Goal: Use online tool/utility: Utilize a website feature to perform a specific function

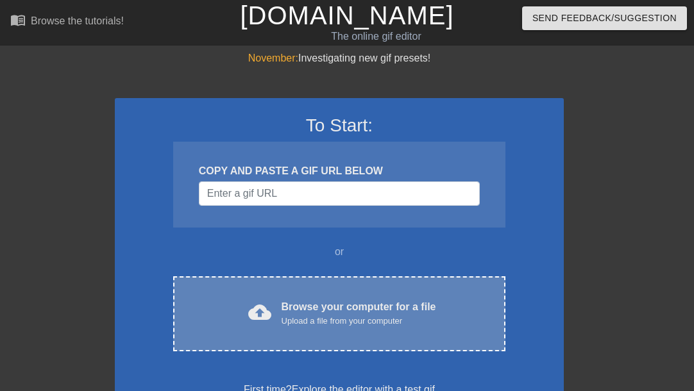
click at [280, 307] on div "cloud_upload Browse your computer for a file Upload a file from your computer" at bounding box center [339, 314] width 278 height 29
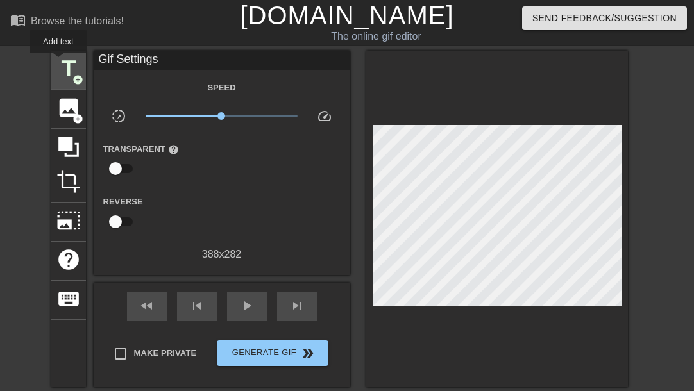
click at [58, 62] on span "title" at bounding box center [68, 68] width 24 height 24
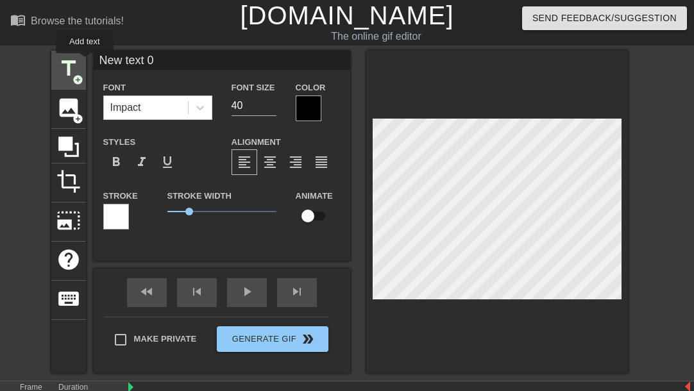
drag, startPoint x: 146, startPoint y: 62, endPoint x: 54, endPoint y: 62, distance: 92.4
click at [54, 62] on div "title add_circle image add_circle crop photo_size_select_large help keyboard Ne…" at bounding box center [339, 212] width 577 height 323
type input "b"
type input "瑞米"
click at [119, 159] on span "format_bold" at bounding box center [115, 162] width 15 height 15
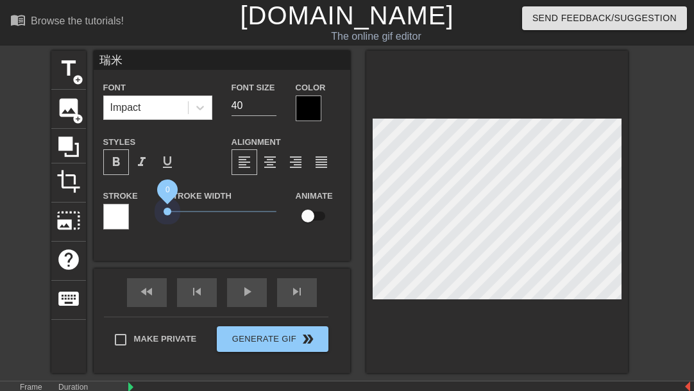
drag, startPoint x: 187, startPoint y: 208, endPoint x: 155, endPoint y: 217, distance: 32.7
click at [160, 217] on div "Stroke Width 0" at bounding box center [222, 214] width 128 height 53
click at [114, 216] on div at bounding box center [116, 217] width 26 height 26
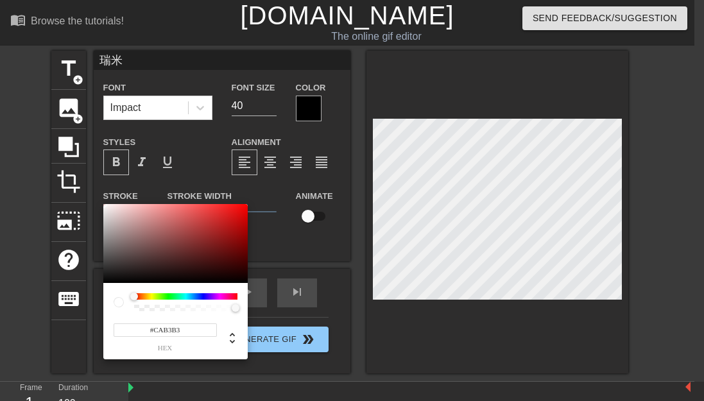
drag, startPoint x: 131, startPoint y: 216, endPoint x: 120, endPoint y: 221, distance: 12.4
click at [120, 220] on div at bounding box center [175, 244] width 144 height 80
type input "#FFFFFF"
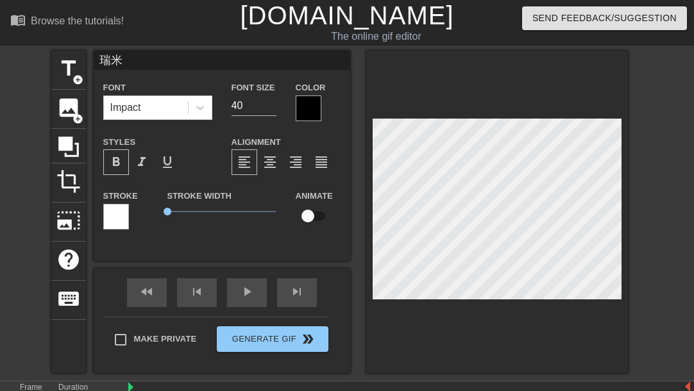
click at [316, 109] on div at bounding box center [309, 109] width 26 height 26
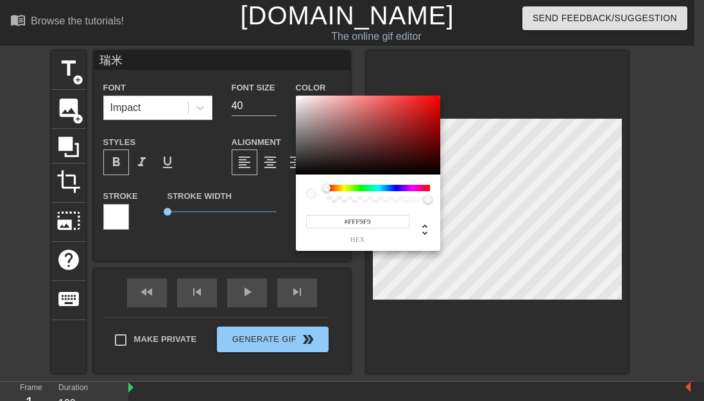
type input "#FFFFFF"
drag, startPoint x: 301, startPoint y: 150, endPoint x: 278, endPoint y: 59, distance: 94.0
click at [278, 59] on div "#FFFFFF hex" at bounding box center [352, 200] width 704 height 401
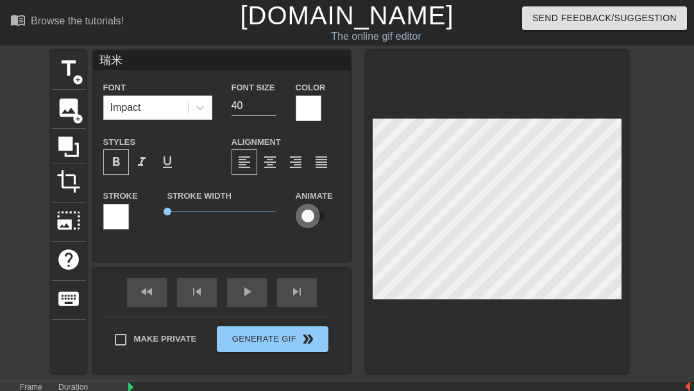
click at [312, 208] on input "checkbox" at bounding box center [307, 216] width 73 height 24
checkbox input "true"
click at [651, 129] on div "title add_circle image add_circle crop photo_size_select_large help keyboard 瑞米…" at bounding box center [347, 212] width 694 height 323
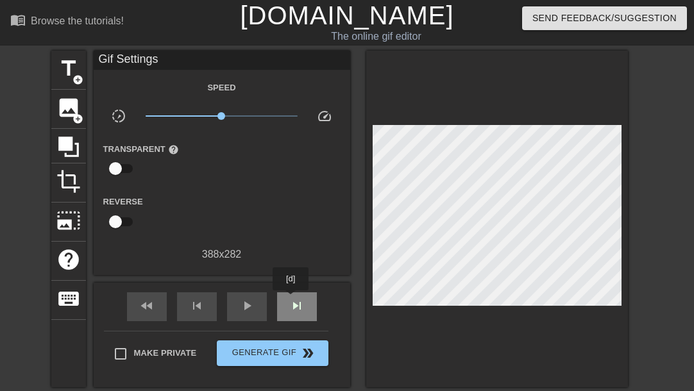
click at [291, 300] on div "skip_next" at bounding box center [297, 306] width 40 height 29
click at [308, 293] on div "skip_next" at bounding box center [297, 306] width 40 height 29
click at [303, 293] on div "skip_next" at bounding box center [297, 306] width 40 height 29
click at [307, 290] on div "fast_rewind skip_previous play_arrow skip_next" at bounding box center [221, 307] width 209 height 48
click at [307, 303] on div "skip_next" at bounding box center [297, 306] width 40 height 29
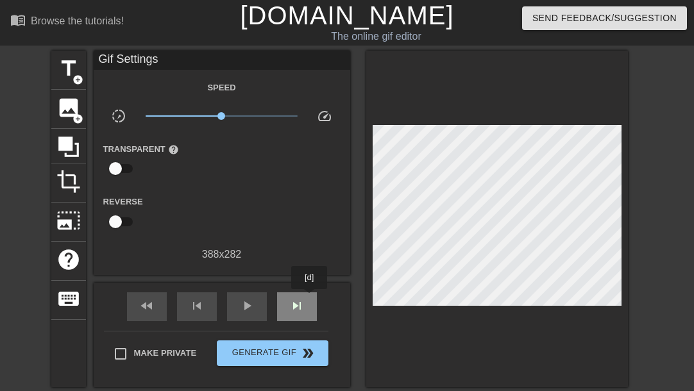
click at [310, 298] on div "skip_next" at bounding box center [297, 306] width 40 height 29
click at [198, 291] on div "fast_rewind skip_previous play_arrow skip_next" at bounding box center [221, 307] width 209 height 48
click at [173, 301] on div "fast_rewind skip_previous play_arrow skip_next" at bounding box center [221, 307] width 209 height 48
click at [180, 301] on div "skip_previous" at bounding box center [197, 306] width 40 height 29
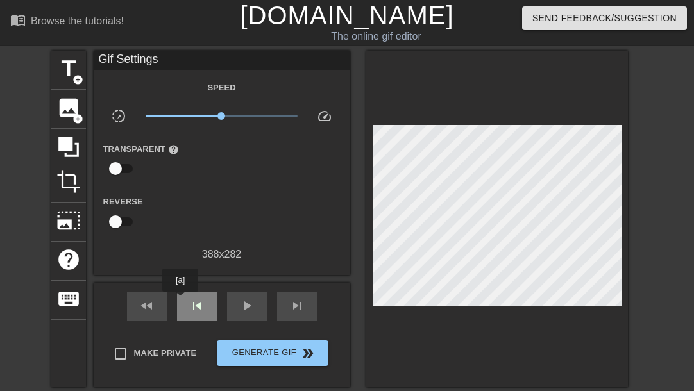
click at [180, 301] on div "skip_previous" at bounding box center [197, 306] width 40 height 29
click at [183, 301] on div "skip_previous" at bounding box center [197, 306] width 40 height 29
click at [310, 309] on div "skip_next" at bounding box center [297, 306] width 40 height 29
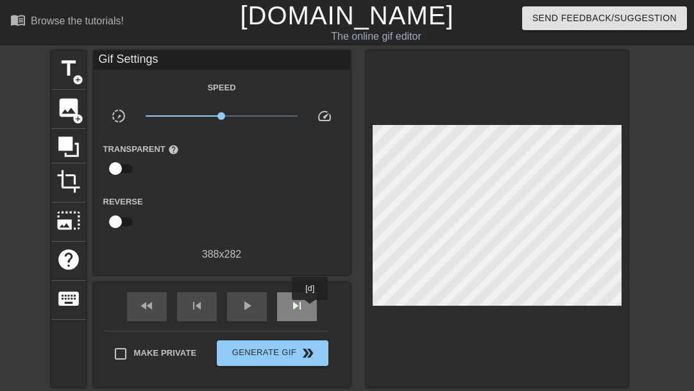
click at [310, 309] on div "skip_next" at bounding box center [297, 306] width 40 height 29
click at [287, 292] on div "skip_next" at bounding box center [297, 306] width 40 height 29
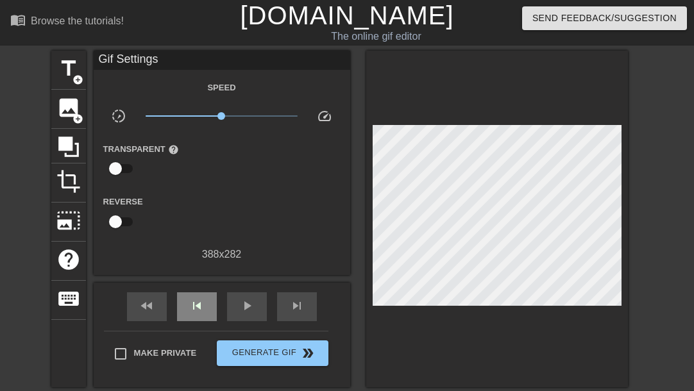
click at [199, 289] on div "fast_rewind skip_previous play_arrow skip_next" at bounding box center [221, 307] width 209 height 48
click at [208, 299] on div "skip_previous" at bounding box center [197, 306] width 40 height 29
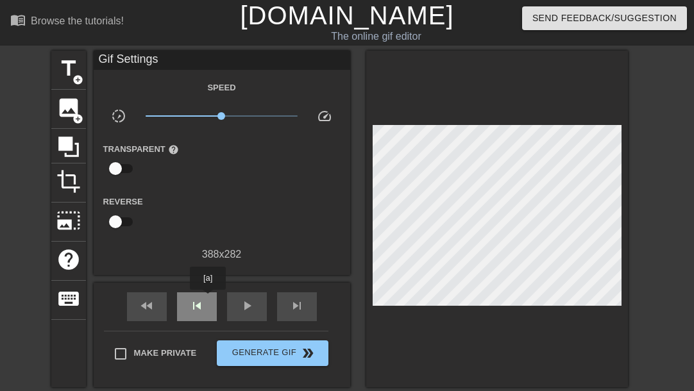
click at [208, 299] on div "skip_previous" at bounding box center [197, 306] width 40 height 29
click at [298, 298] on span "skip_next" at bounding box center [296, 305] width 15 height 15
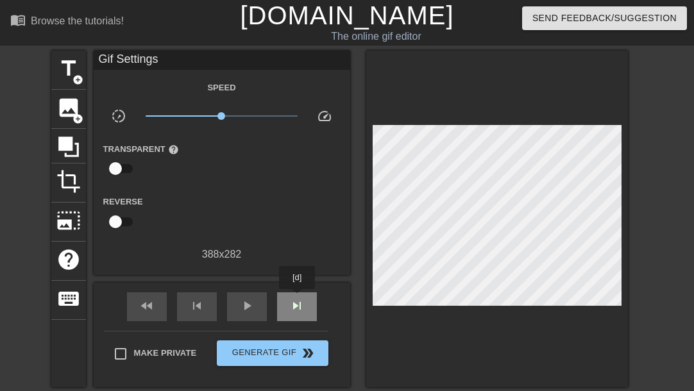
click at [298, 298] on span "skip_next" at bounding box center [296, 305] width 15 height 15
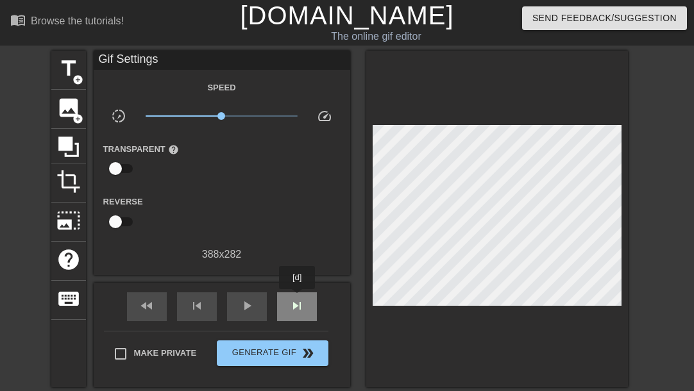
click at [298, 298] on span "skip_next" at bounding box center [296, 305] width 15 height 15
click at [546, 123] on div at bounding box center [497, 219] width 262 height 337
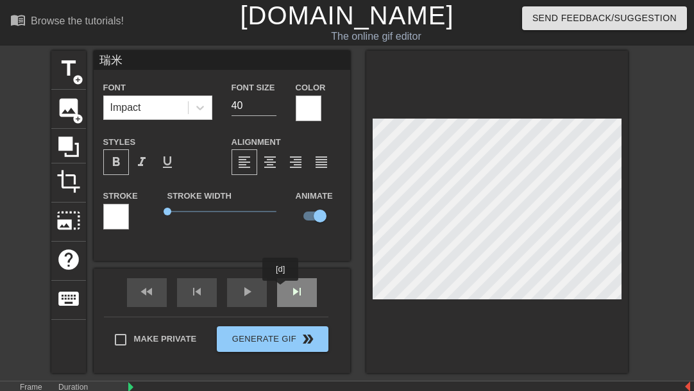
click at [296, 290] on div "fast_rewind skip_previous play_arrow skip_next" at bounding box center [221, 293] width 209 height 48
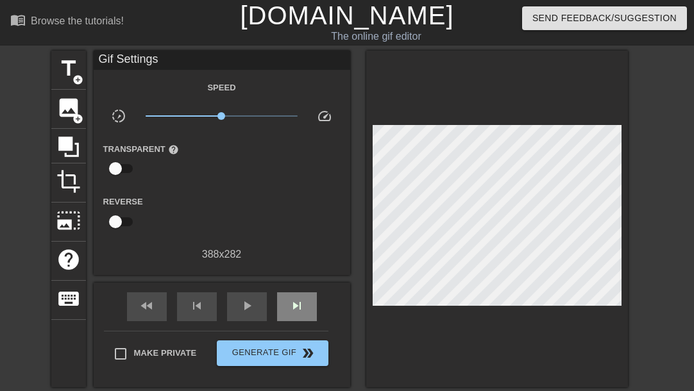
click at [296, 294] on div "skip_next" at bounding box center [297, 306] width 40 height 29
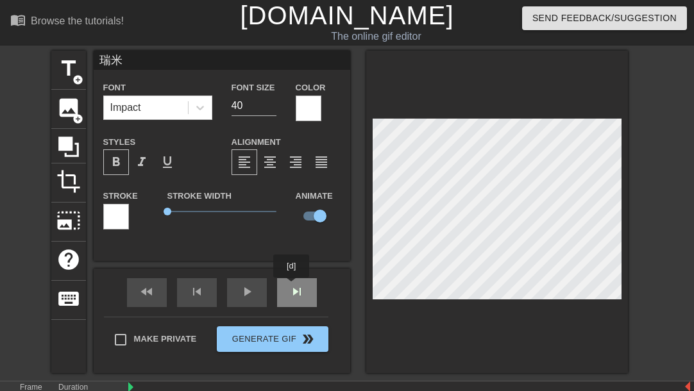
click at [292, 287] on div "fast_rewind skip_previous play_arrow skip_next" at bounding box center [221, 293] width 209 height 48
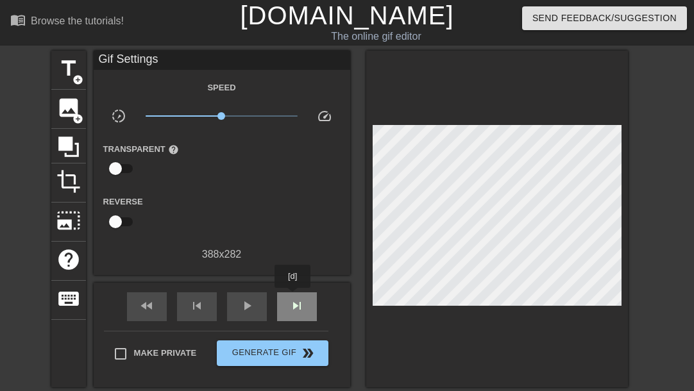
click at [293, 298] on span "skip_next" at bounding box center [296, 305] width 15 height 15
click at [301, 281] on div "Gif Settings Speed slow_motion_video x1.00 speed Transparent help Reverse 388 x…" at bounding box center [222, 219] width 257 height 337
click at [298, 294] on div "skip_next" at bounding box center [297, 306] width 40 height 29
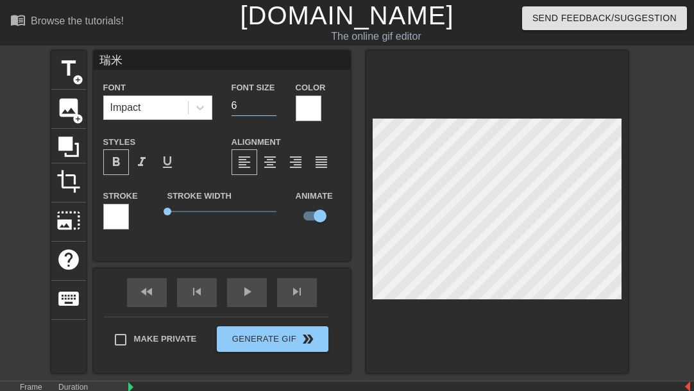
click at [273, 107] on input "6" at bounding box center [254, 106] width 45 height 21
click at [272, 100] on input "7" at bounding box center [254, 106] width 45 height 21
click at [272, 100] on input "8" at bounding box center [254, 106] width 45 height 21
click at [272, 100] on input "9" at bounding box center [254, 106] width 45 height 21
type input "10"
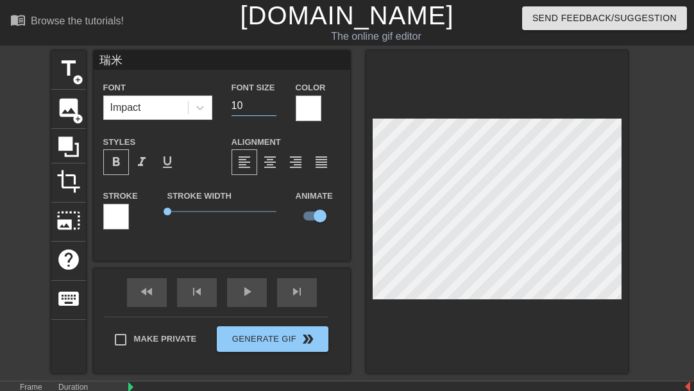
click at [272, 100] on input "10" at bounding box center [254, 106] width 45 height 21
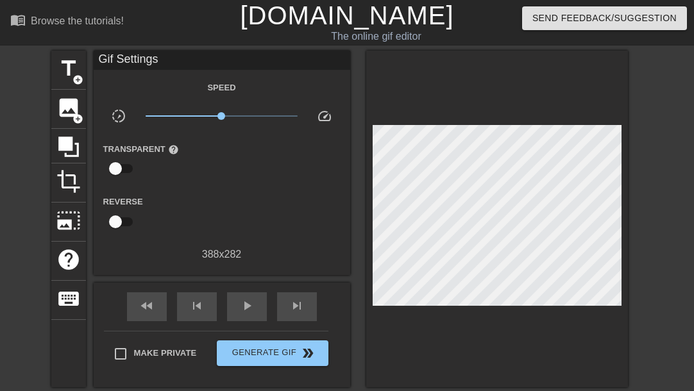
click at [317, 285] on div "fast_rewind skip_previous play_arrow skip_next" at bounding box center [221, 307] width 209 height 48
click at [303, 291] on div "fast_rewind skip_previous play_arrow skip_next" at bounding box center [221, 307] width 209 height 48
click at [298, 295] on div "skip_next" at bounding box center [297, 306] width 40 height 29
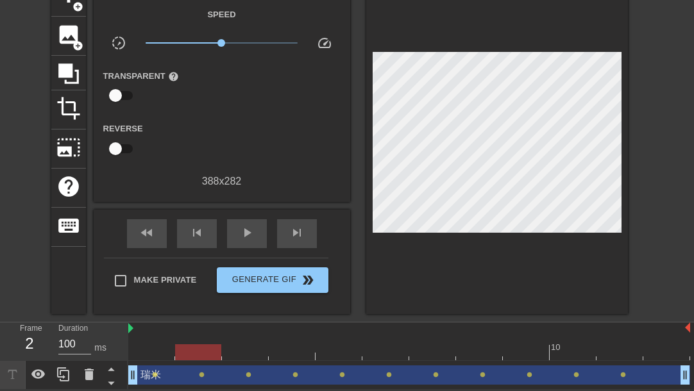
click at [221, 367] on div "瑞米 drag_handle drag_handle" at bounding box center [409, 375] width 562 height 19
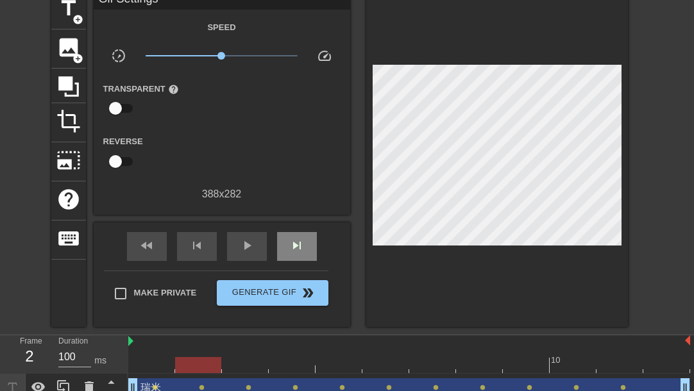
scroll to position [73, 0]
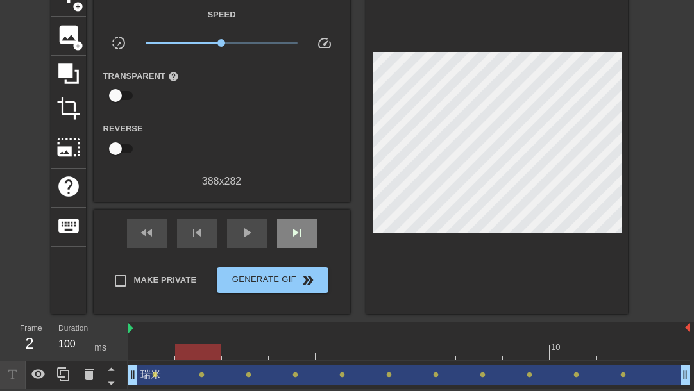
click at [290, 225] on span "skip_next" at bounding box center [296, 232] width 15 height 15
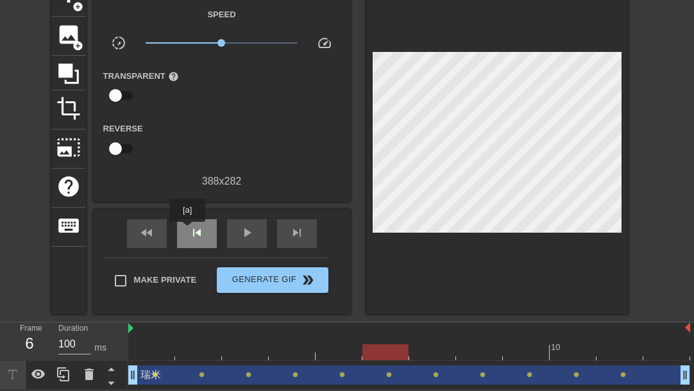
click at [187, 231] on div "skip_previous" at bounding box center [197, 233] width 40 height 29
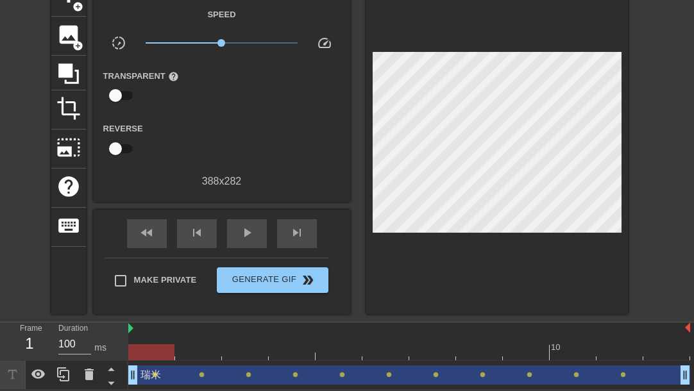
click at [175, 371] on div "瑞米 drag_handle drag_handle" at bounding box center [409, 375] width 562 height 19
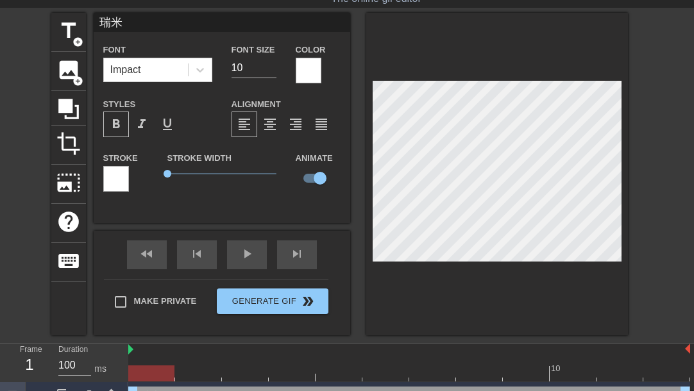
scroll to position [0, 0]
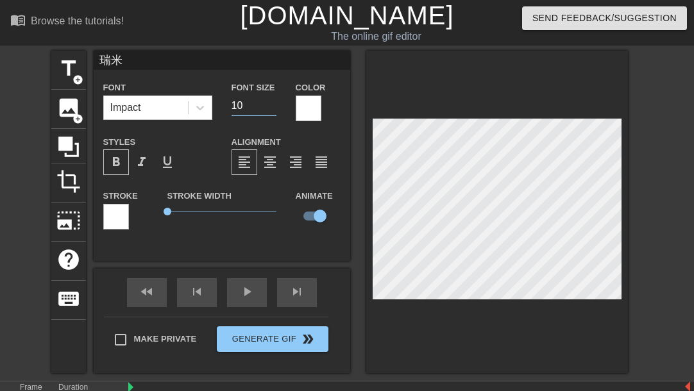
drag, startPoint x: 249, startPoint y: 108, endPoint x: 219, endPoint y: 107, distance: 30.2
click at [219, 107] on div "Font Impact Font Size 10 Color" at bounding box center [222, 101] width 257 height 42
type input "20"
click at [289, 286] on div "fast_rewind skip_previous play_arrow skip_next" at bounding box center [221, 293] width 209 height 48
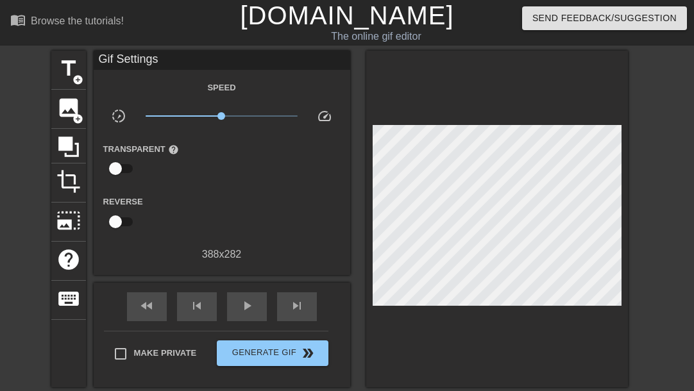
click at [289, 286] on div "fast_rewind skip_previous play_arrow skip_next" at bounding box center [221, 307] width 209 height 48
click at [291, 300] on span "skip_next" at bounding box center [296, 305] width 15 height 15
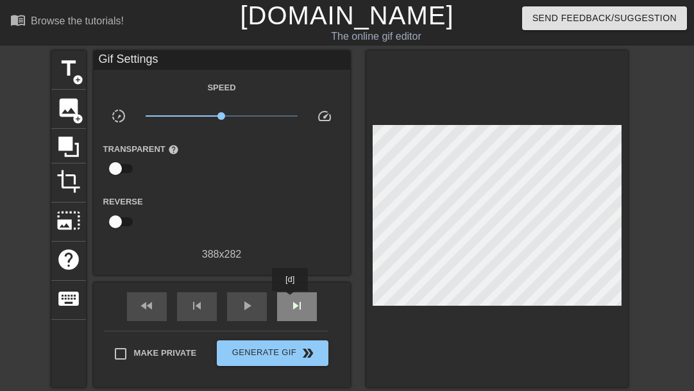
click at [291, 300] on span "skip_next" at bounding box center [296, 305] width 15 height 15
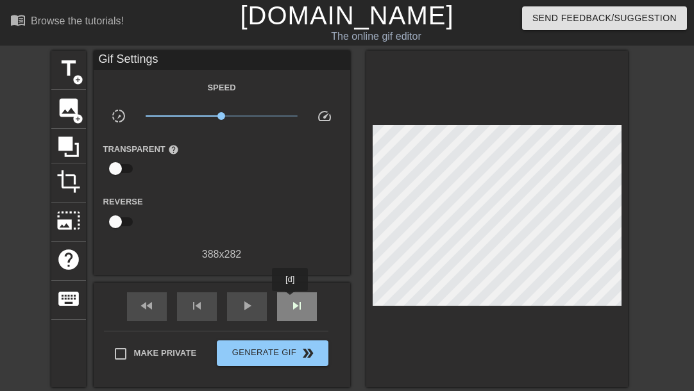
click at [291, 300] on span "skip_next" at bounding box center [296, 305] width 15 height 15
click at [203, 312] on span "skip_previous" at bounding box center [196, 305] width 15 height 15
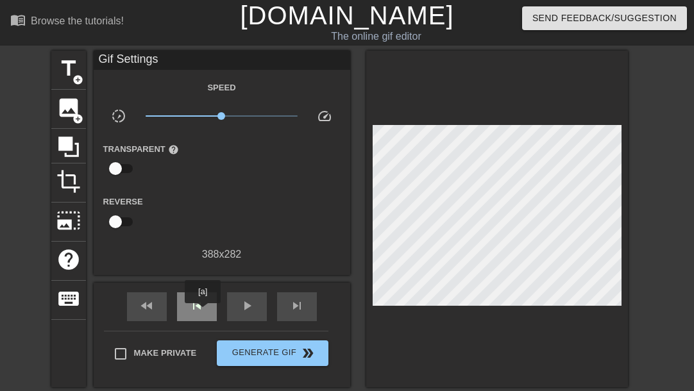
click at [203, 312] on span "skip_previous" at bounding box center [196, 305] width 15 height 15
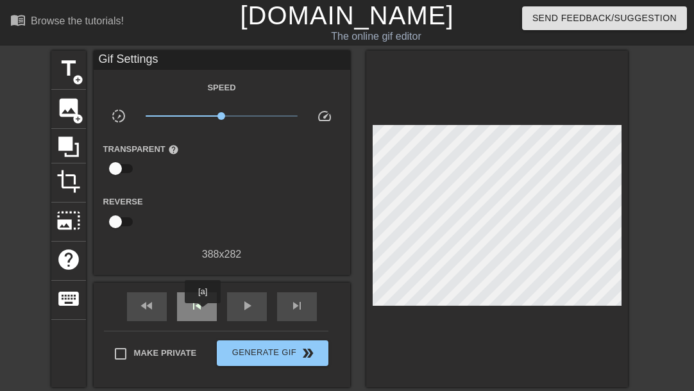
click at [203, 312] on span "skip_previous" at bounding box center [196, 305] width 15 height 15
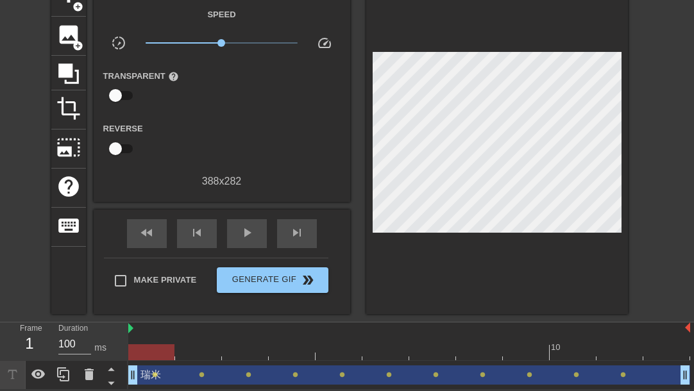
click at [173, 382] on div "瑞米 drag_handle drag_handle" at bounding box center [409, 375] width 562 height 19
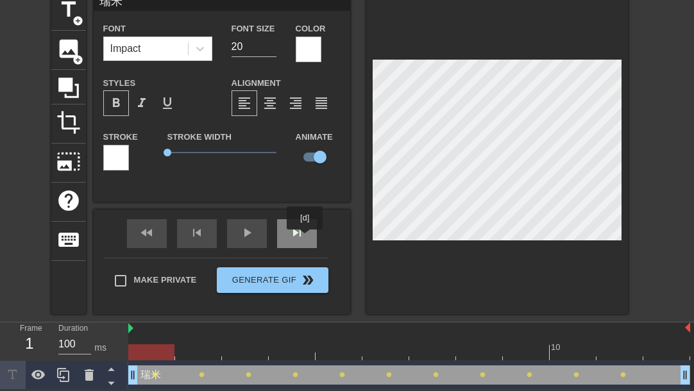
scroll to position [73, 0]
click at [305, 239] on div "skip_next" at bounding box center [297, 233] width 40 height 29
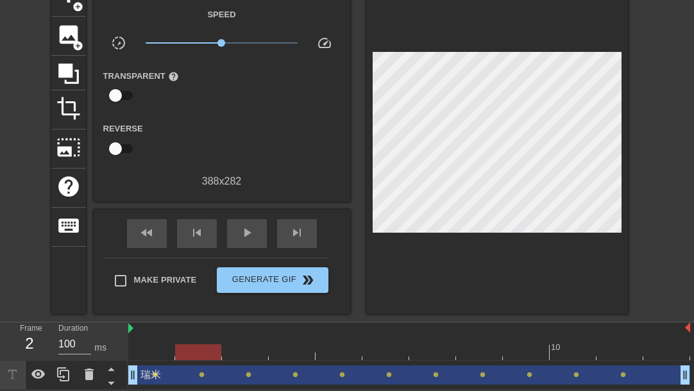
scroll to position [60, 0]
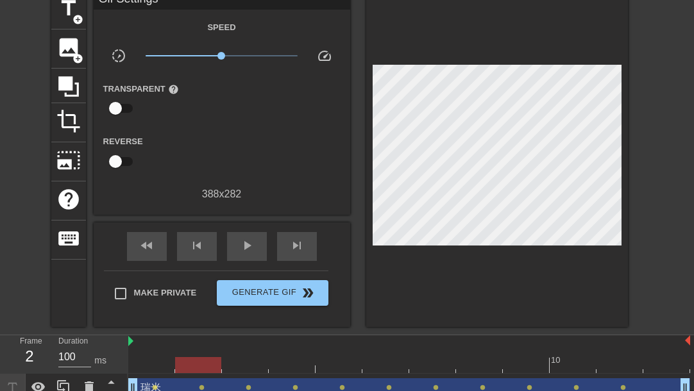
click at [619, 53] on div at bounding box center [497, 158] width 262 height 337
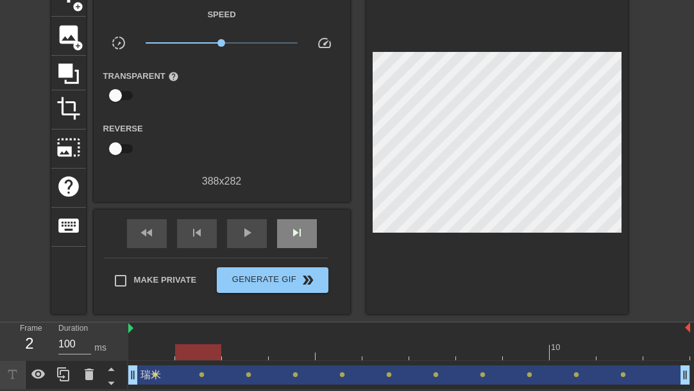
click at [301, 238] on span "skip_next" at bounding box center [296, 232] width 15 height 15
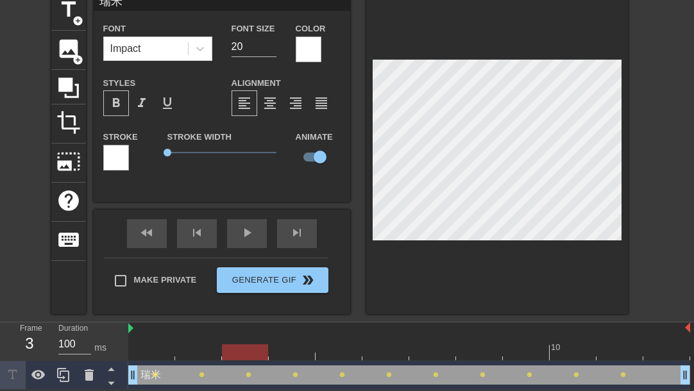
click at [606, 55] on div at bounding box center [497, 153] width 262 height 323
click at [196, 234] on span "skip_previous" at bounding box center [196, 232] width 15 height 15
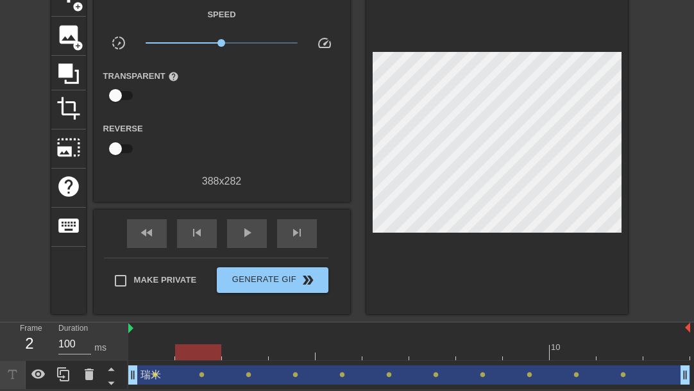
scroll to position [60, 0]
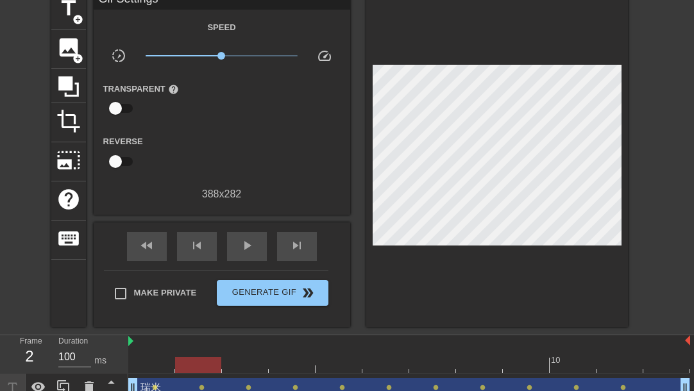
click at [620, 56] on div at bounding box center [497, 158] width 262 height 337
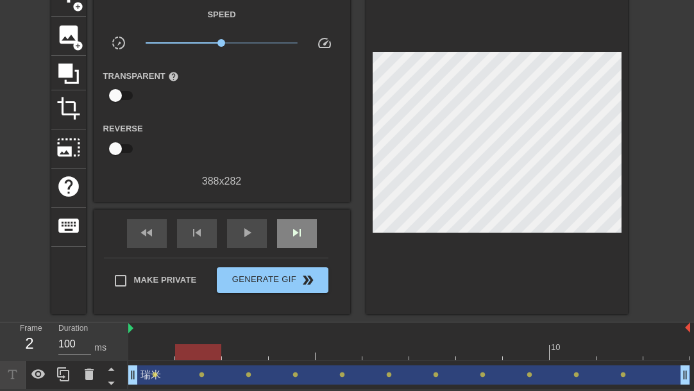
click at [292, 237] on span "skip_next" at bounding box center [296, 232] width 15 height 15
click at [589, 53] on div at bounding box center [497, 146] width 262 height 337
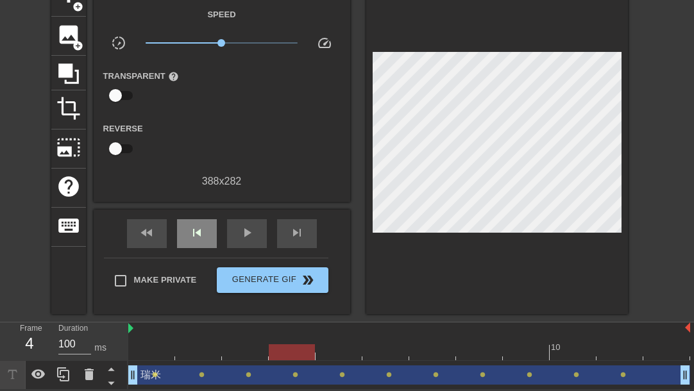
click at [207, 239] on div "skip_previous" at bounding box center [197, 233] width 40 height 29
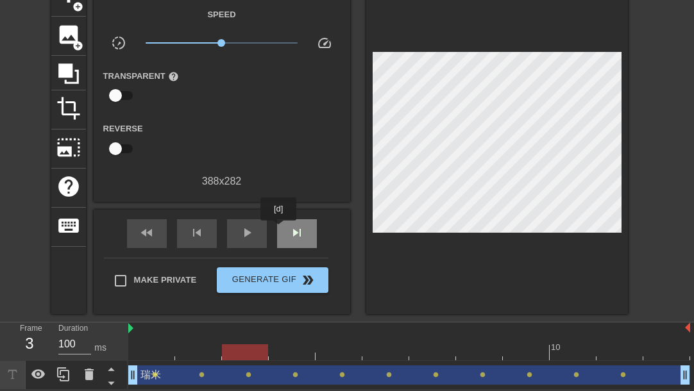
click at [279, 230] on div "skip_next" at bounding box center [297, 233] width 40 height 29
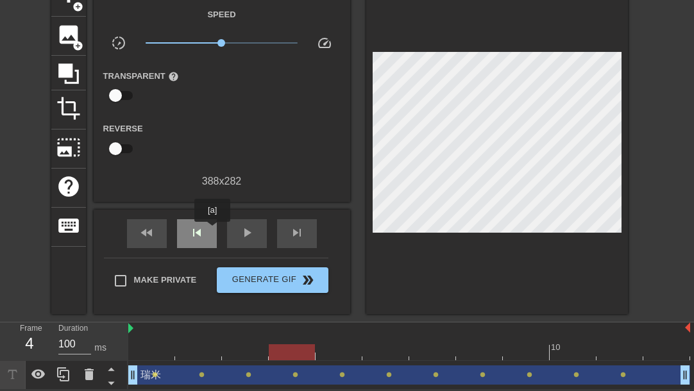
click at [211, 232] on div "skip_previous" at bounding box center [197, 233] width 40 height 29
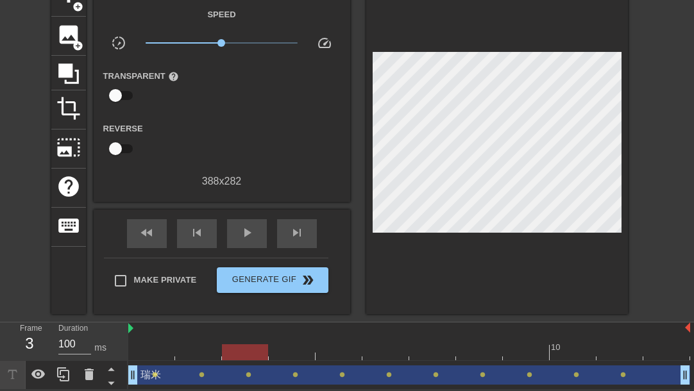
scroll to position [60, 0]
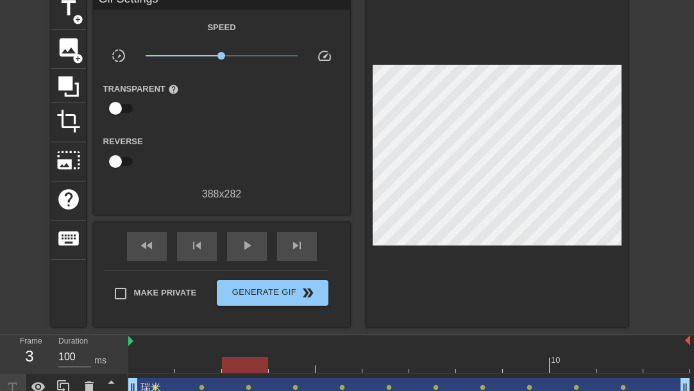
click at [617, 56] on div at bounding box center [497, 158] width 262 height 337
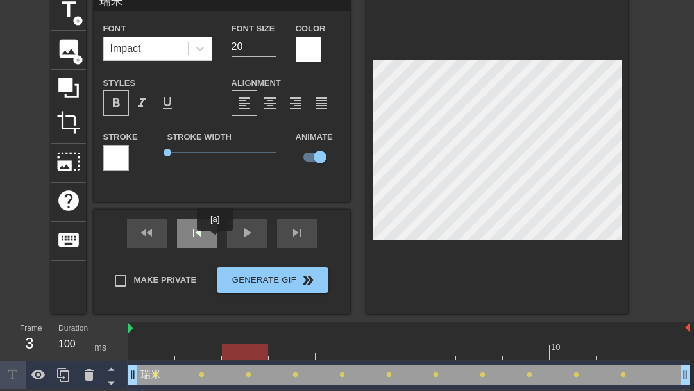
scroll to position [73, 0]
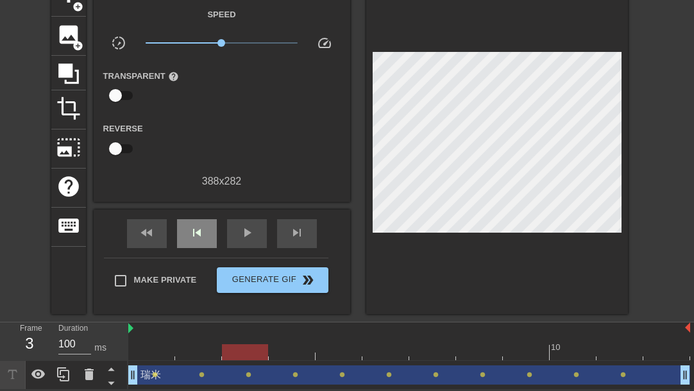
click at [207, 238] on div "skip_previous" at bounding box center [197, 233] width 40 height 29
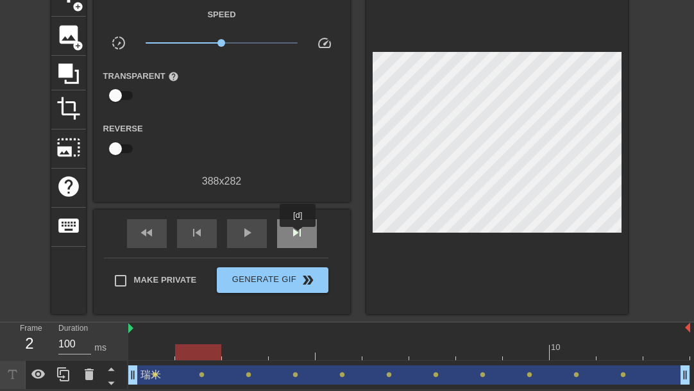
click at [304, 236] on span "skip_next" at bounding box center [296, 232] width 15 height 15
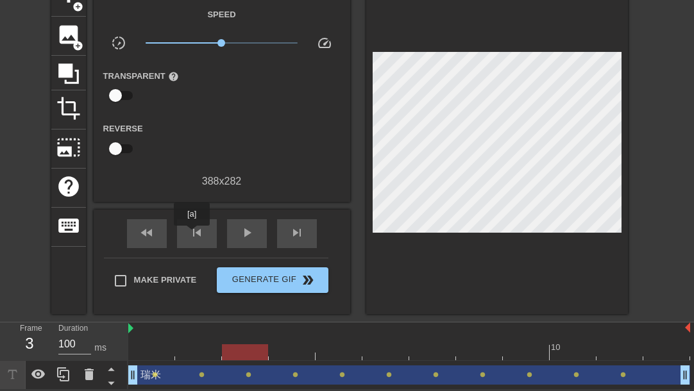
drag, startPoint x: 192, startPoint y: 235, endPoint x: 637, endPoint y: 59, distance: 478.5
click at [199, 230] on span "skip_previous" at bounding box center [196, 232] width 15 height 15
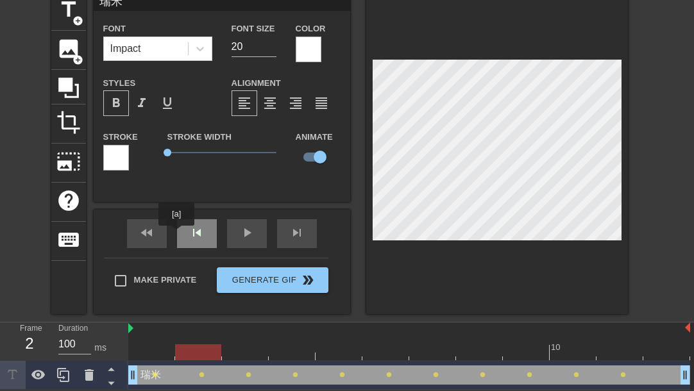
click at [177, 228] on div "skip_previous" at bounding box center [197, 233] width 40 height 29
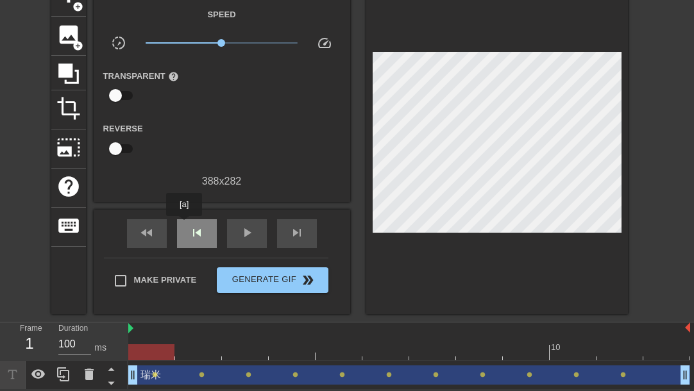
click at [184, 225] on div "skip_previous" at bounding box center [197, 233] width 40 height 29
click at [296, 229] on span "skip_next" at bounding box center [296, 232] width 15 height 15
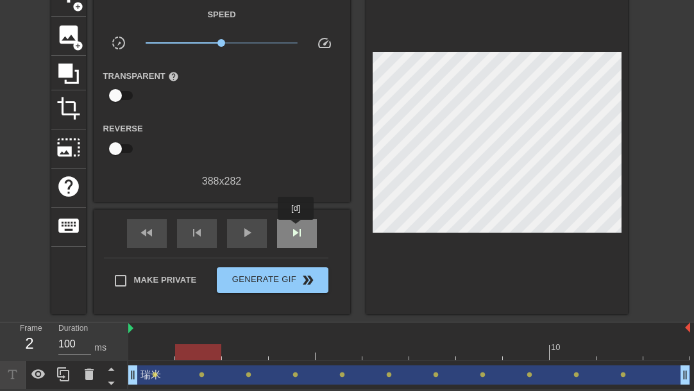
click at [296, 229] on span "skip_next" at bounding box center [296, 232] width 15 height 15
click at [301, 232] on span "skip_next" at bounding box center [296, 232] width 15 height 15
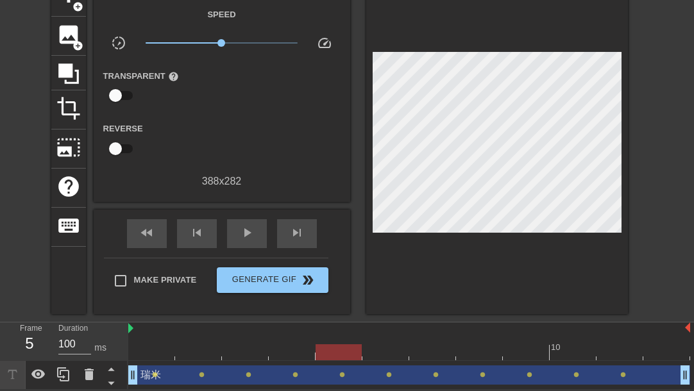
scroll to position [60, 0]
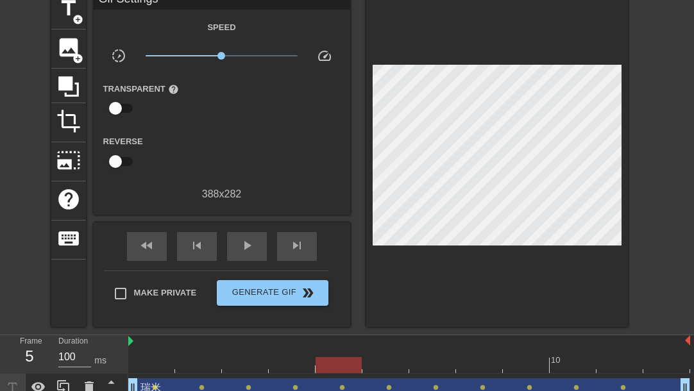
click at [570, 53] on div at bounding box center [497, 158] width 262 height 337
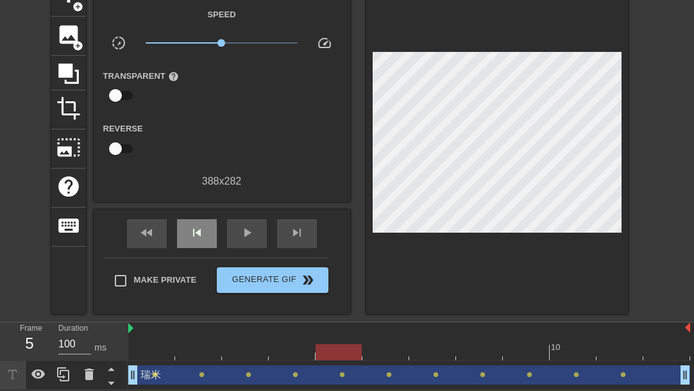
click at [199, 231] on span "skip_previous" at bounding box center [196, 232] width 15 height 15
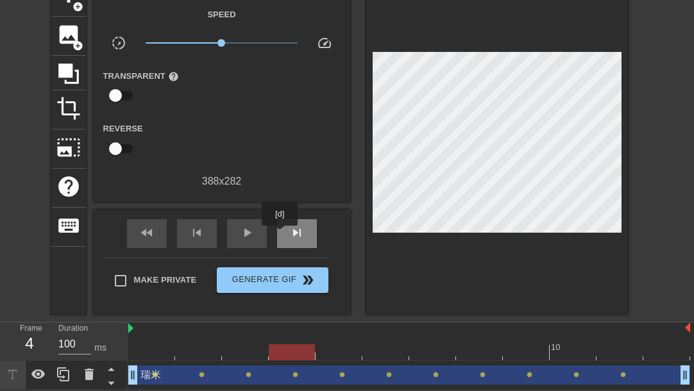
click at [294, 235] on span "skip_next" at bounding box center [296, 232] width 15 height 15
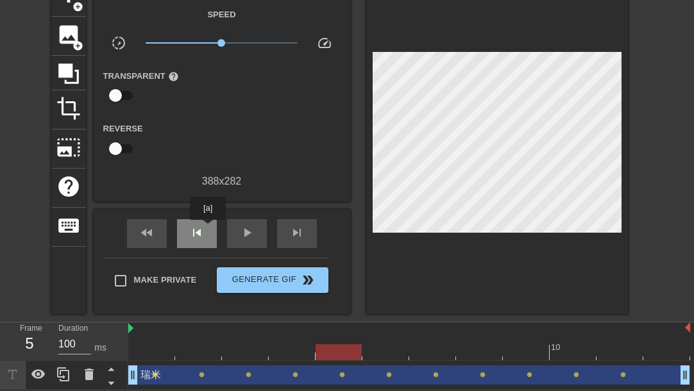
click at [208, 229] on div "skip_previous" at bounding box center [197, 233] width 40 height 29
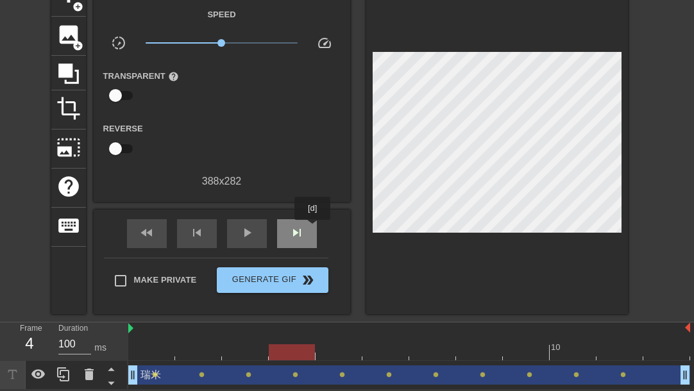
click at [313, 229] on div "skip_next" at bounding box center [297, 233] width 40 height 29
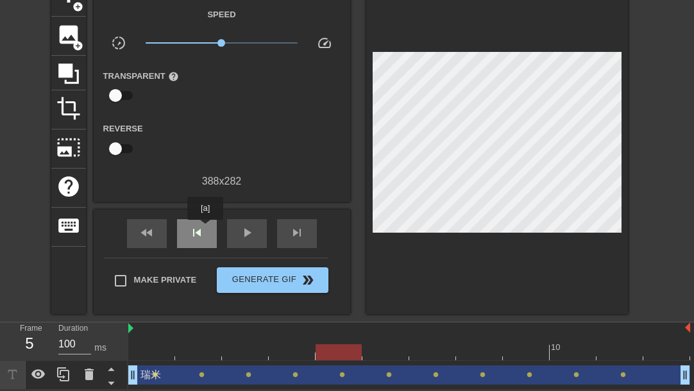
click at [205, 229] on div "skip_previous" at bounding box center [197, 233] width 40 height 29
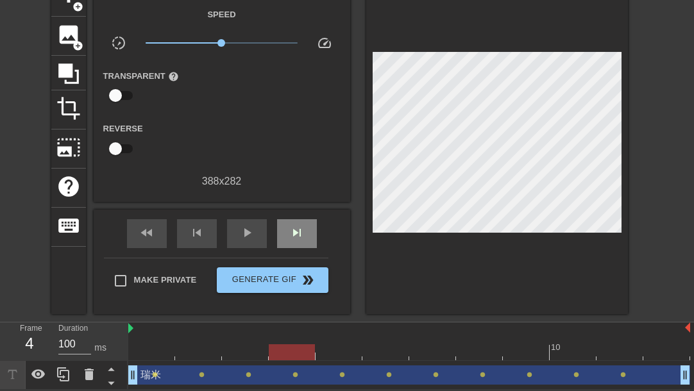
click at [280, 228] on div "skip_next" at bounding box center [297, 233] width 40 height 29
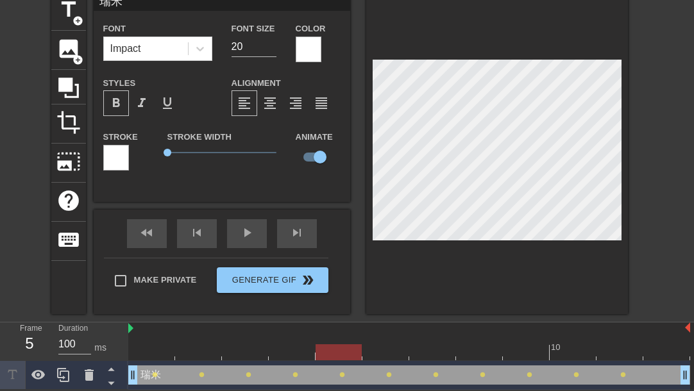
scroll to position [60, 0]
click at [196, 225] on span "skip_previous" at bounding box center [196, 232] width 15 height 15
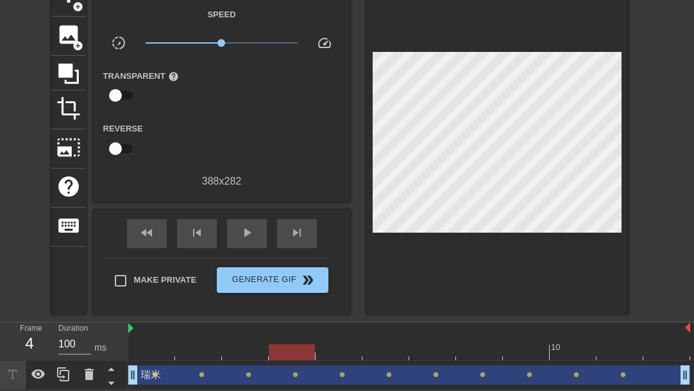
click at [597, 56] on div at bounding box center [497, 146] width 262 height 337
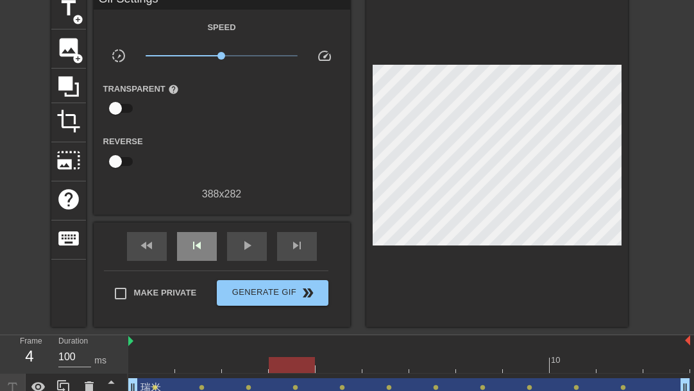
scroll to position [73, 0]
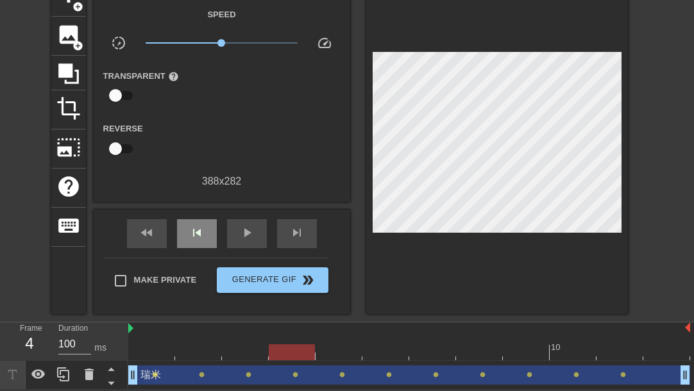
click at [194, 226] on span "skip_previous" at bounding box center [196, 232] width 15 height 15
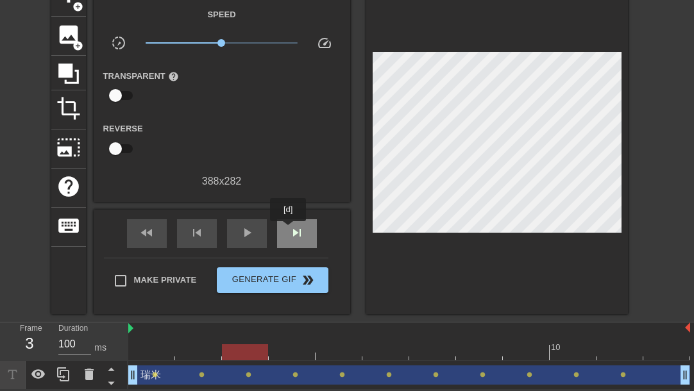
click at [289, 230] on span "skip_next" at bounding box center [296, 232] width 15 height 15
click at [291, 230] on span "skip_next" at bounding box center [296, 232] width 15 height 15
click at [292, 230] on span "skip_next" at bounding box center [296, 232] width 15 height 15
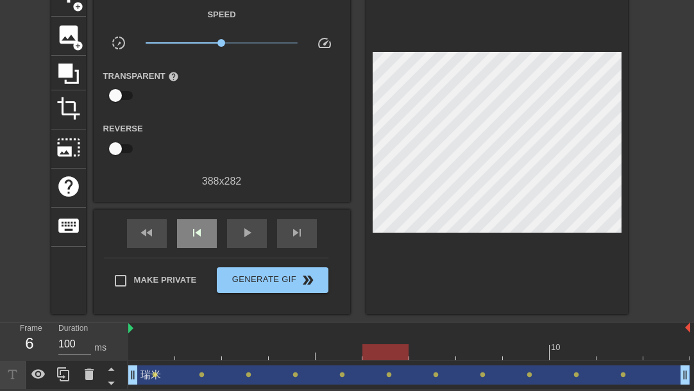
click at [216, 226] on div "skip_previous" at bounding box center [197, 233] width 40 height 29
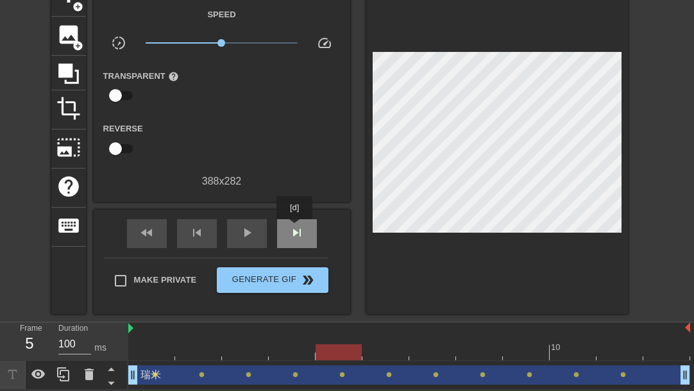
click at [295, 228] on span "skip_next" at bounding box center [296, 232] width 15 height 15
click at [296, 228] on span "skip_next" at bounding box center [296, 232] width 15 height 15
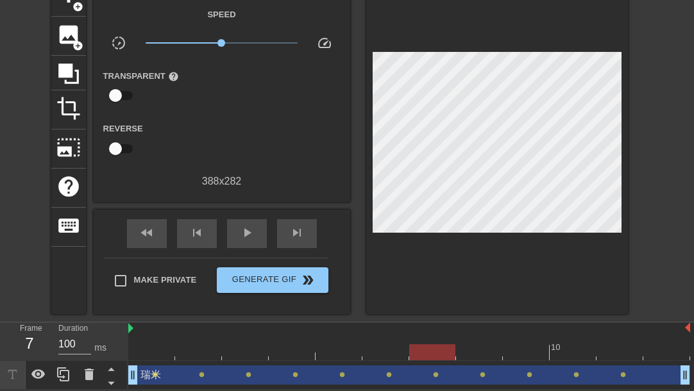
click at [551, 55] on div at bounding box center [497, 146] width 262 height 337
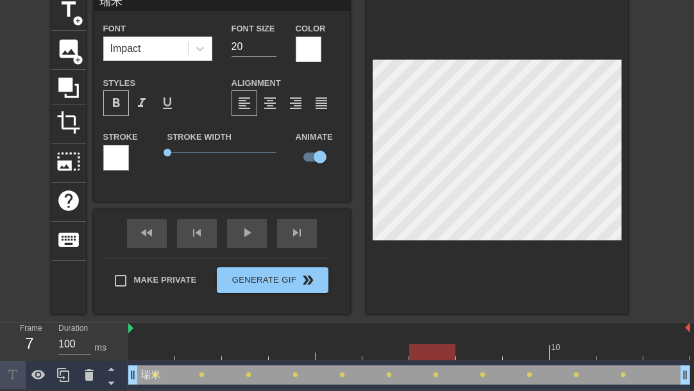
scroll to position [60, 0]
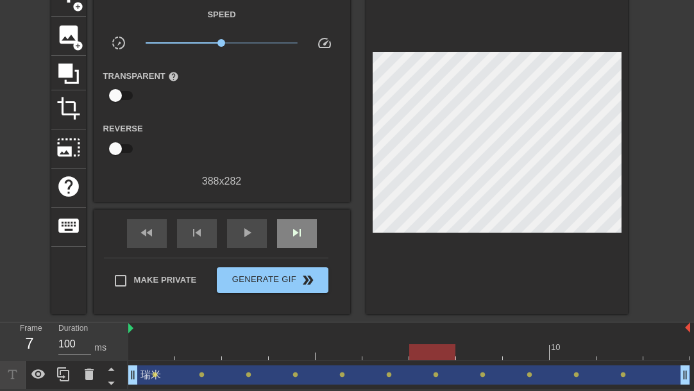
click at [301, 231] on span "skip_next" at bounding box center [296, 232] width 15 height 15
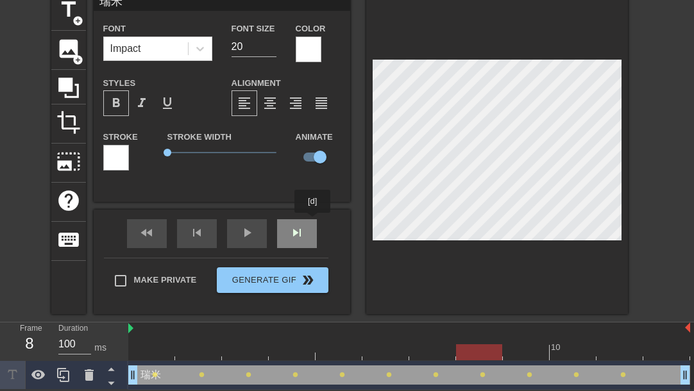
click at [313, 222] on div "skip_next" at bounding box center [297, 233] width 40 height 29
click at [529, 52] on div at bounding box center [497, 153] width 262 height 323
click at [299, 233] on span "skip_next" at bounding box center [296, 232] width 15 height 15
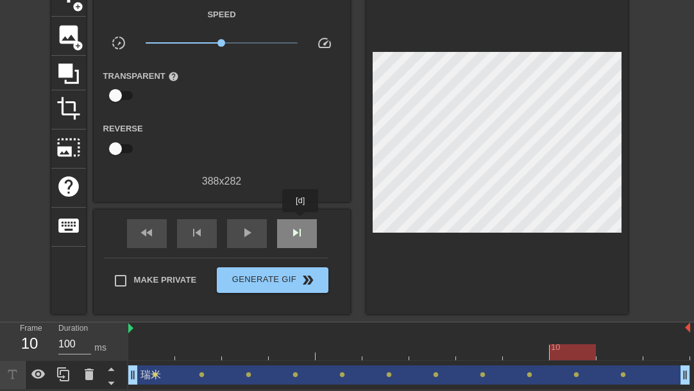
click at [301, 221] on div "skip_next" at bounding box center [297, 233] width 40 height 29
click at [300, 226] on span "skip_next" at bounding box center [296, 232] width 15 height 15
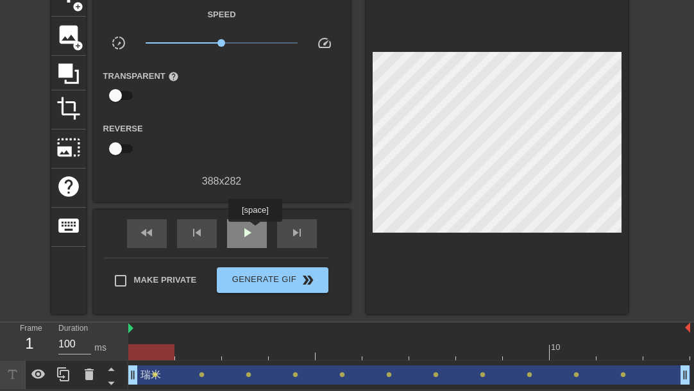
click at [255, 231] on div "play_arrow" at bounding box center [247, 233] width 40 height 29
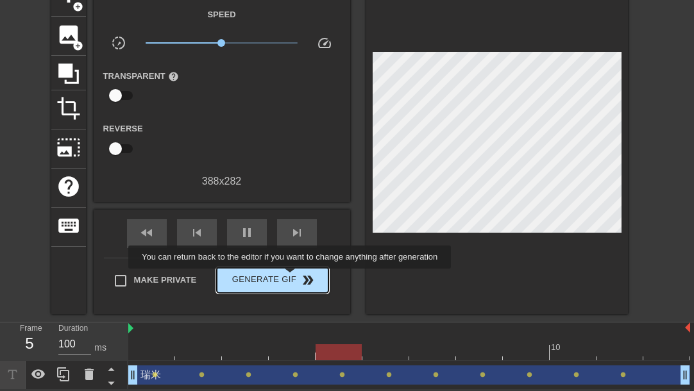
click at [291, 278] on span "Generate Gif double_arrow" at bounding box center [272, 280] width 101 height 15
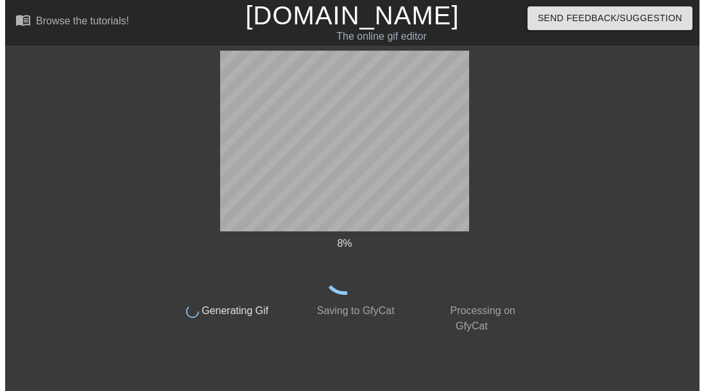
scroll to position [0, 0]
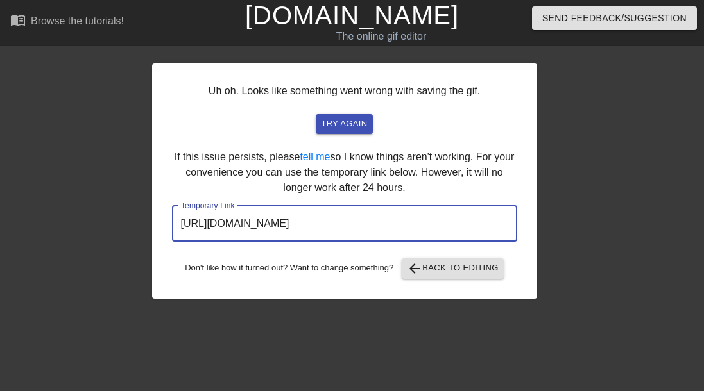
drag, startPoint x: 459, startPoint y: 233, endPoint x: 90, endPoint y: 233, distance: 368.1
click at [91, 233] on div "Uh oh. Looks like something went wrong with saving the gif. try again If this i…" at bounding box center [352, 175] width 704 height 248
